Goal: Information Seeking & Learning: Learn about a topic

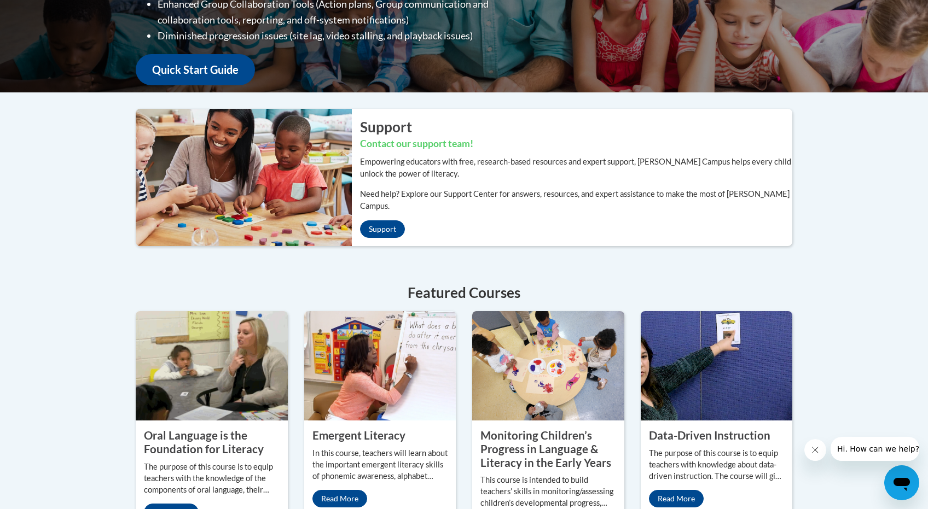
scroll to position [433, 0]
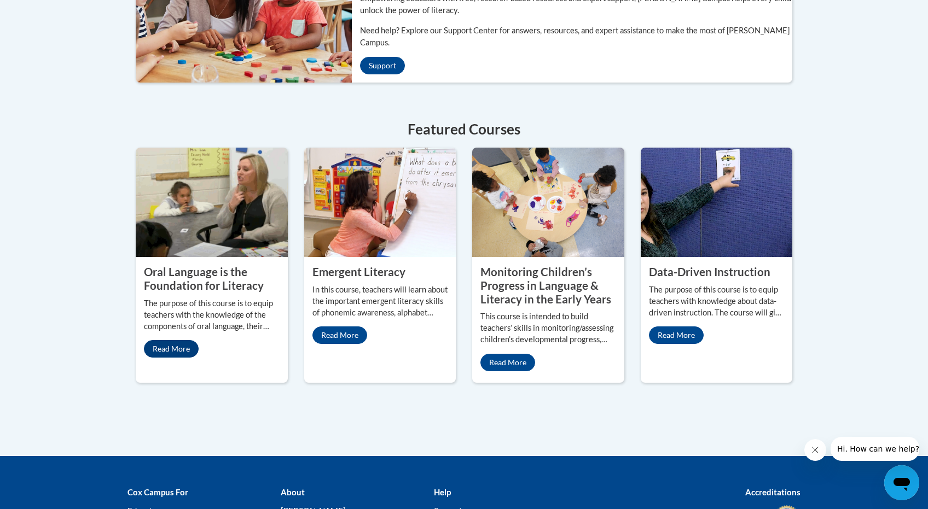
click at [175, 340] on link "Read More" at bounding box center [171, 349] width 55 height 18
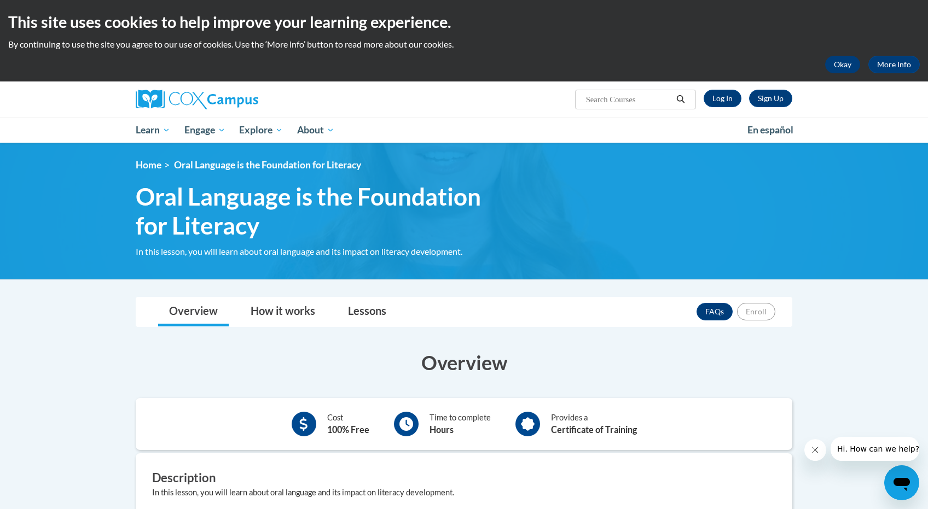
click at [850, 69] on button "Okay" at bounding box center [842, 65] width 35 height 18
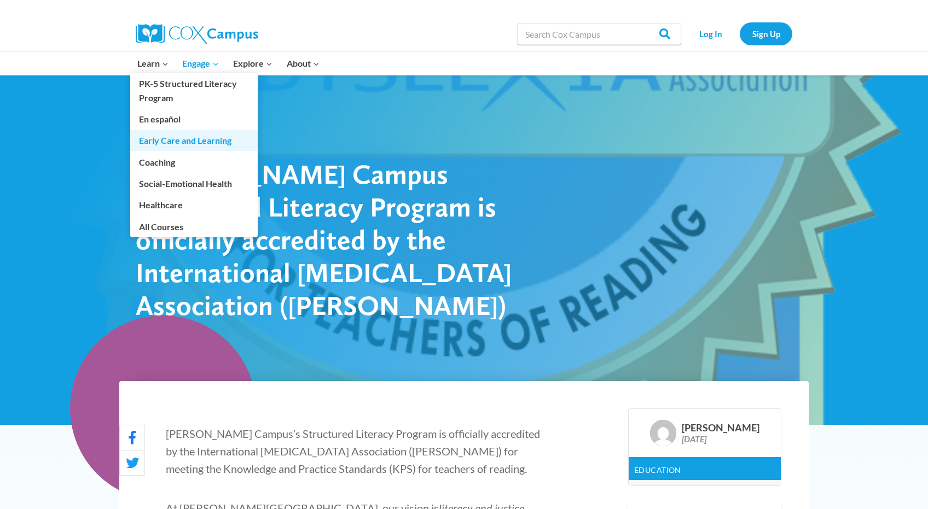
click at [173, 143] on link "Early Care and Learning" at bounding box center [194, 140] width 128 height 21
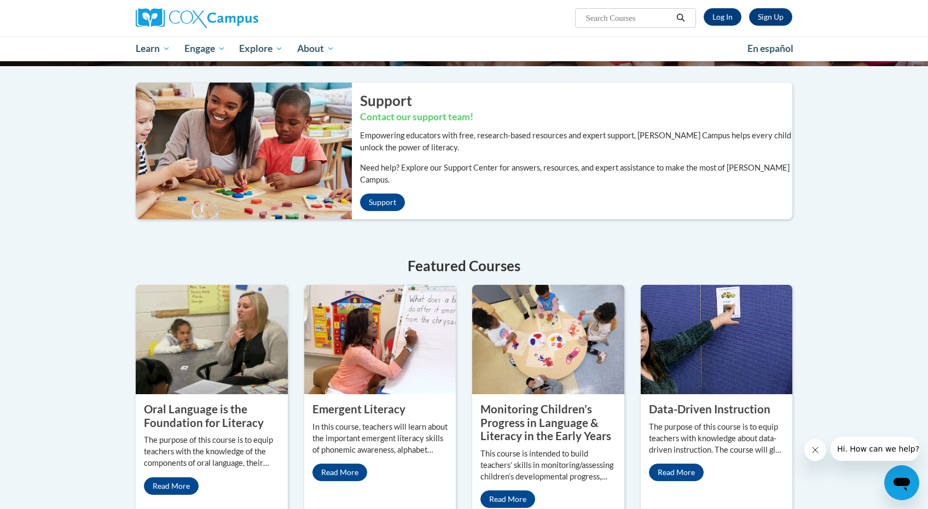
scroll to position [221, 0]
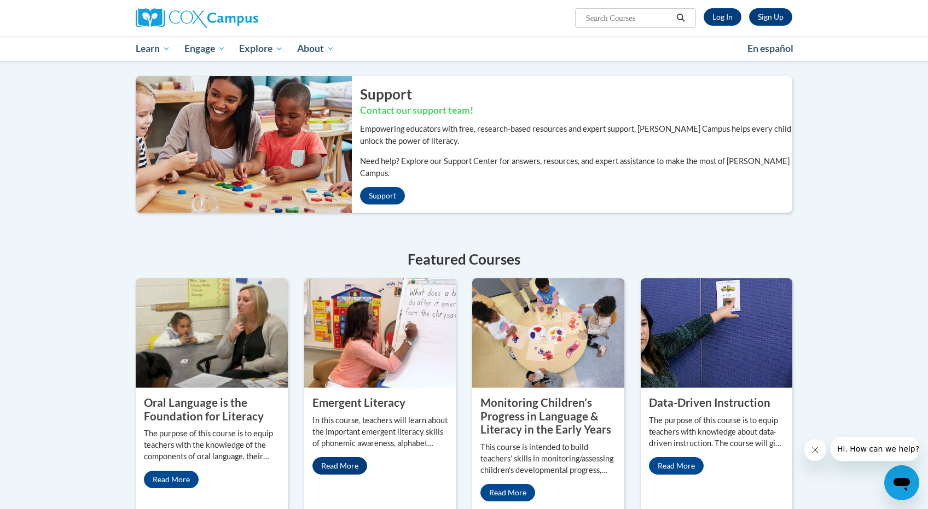
click at [334, 458] on link "Read More" at bounding box center [339, 467] width 55 height 18
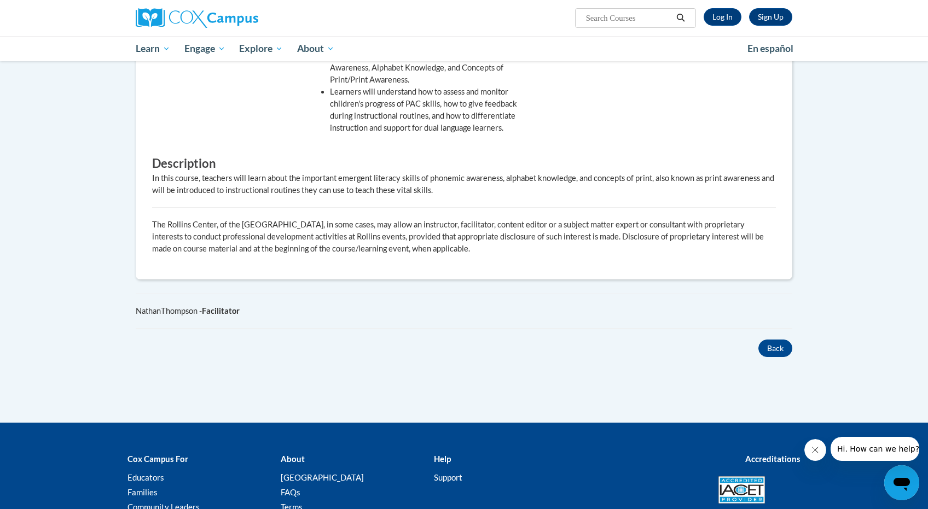
scroll to position [544, 0]
